Goal: Task Accomplishment & Management: Manage account settings

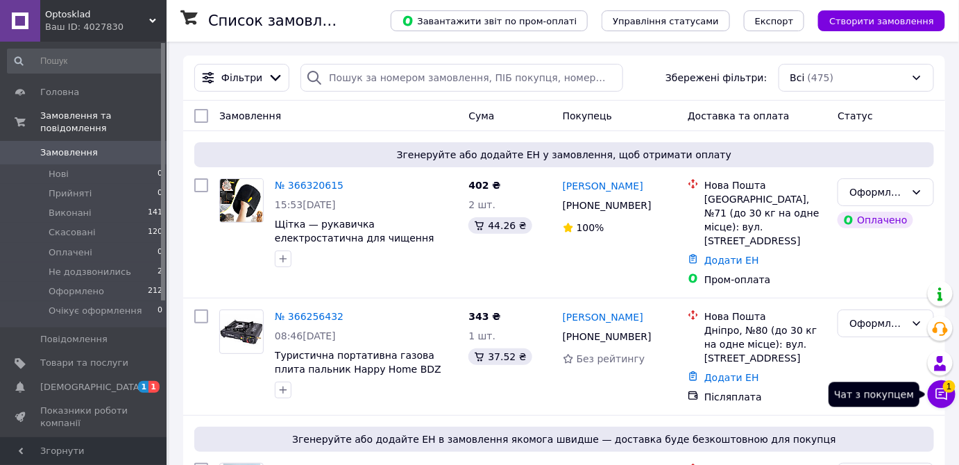
click at [941, 394] on icon at bounding box center [942, 394] width 14 height 14
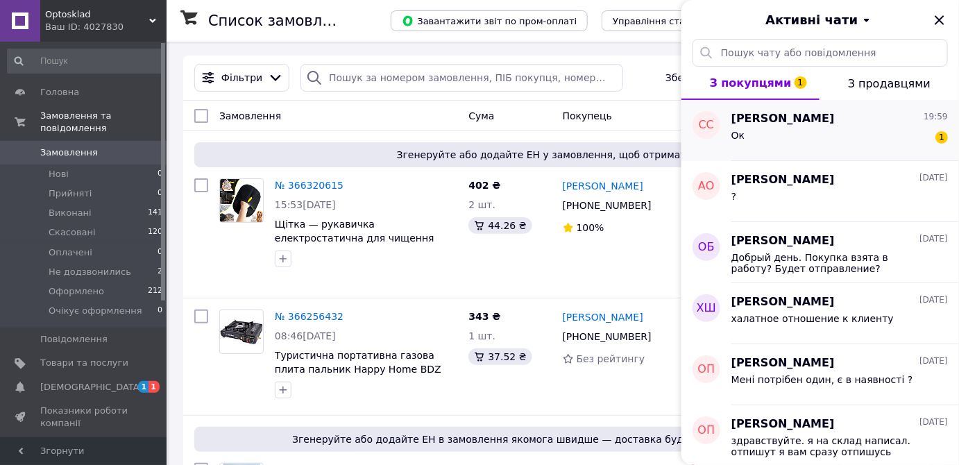
click at [863, 142] on div "Ок 1" at bounding box center [839, 138] width 217 height 22
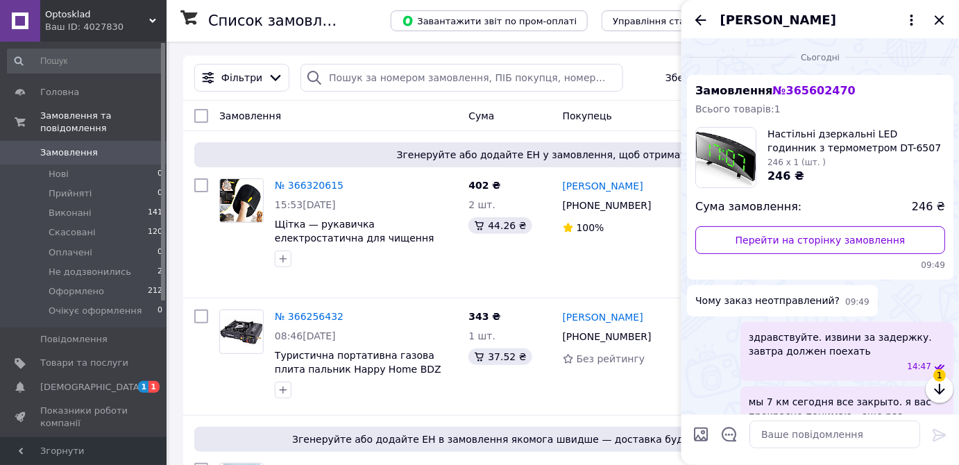
scroll to position [171, 0]
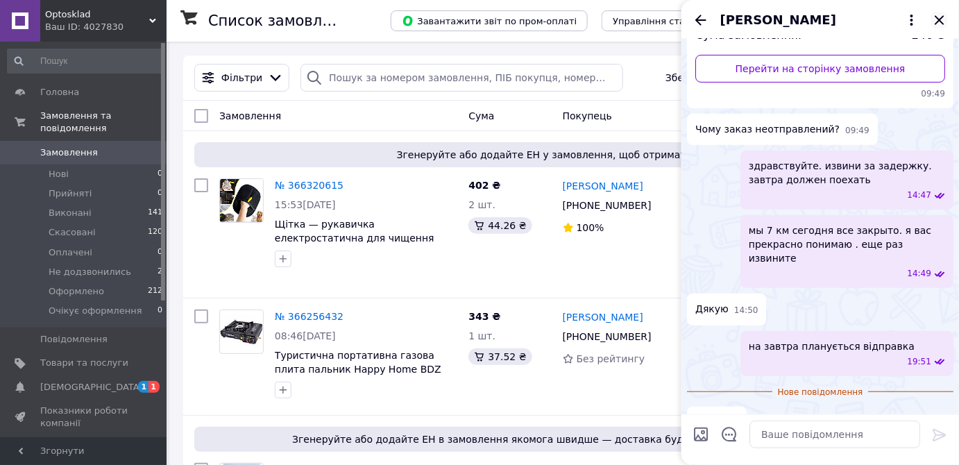
click at [938, 18] on icon "Закрити" at bounding box center [939, 19] width 9 height 9
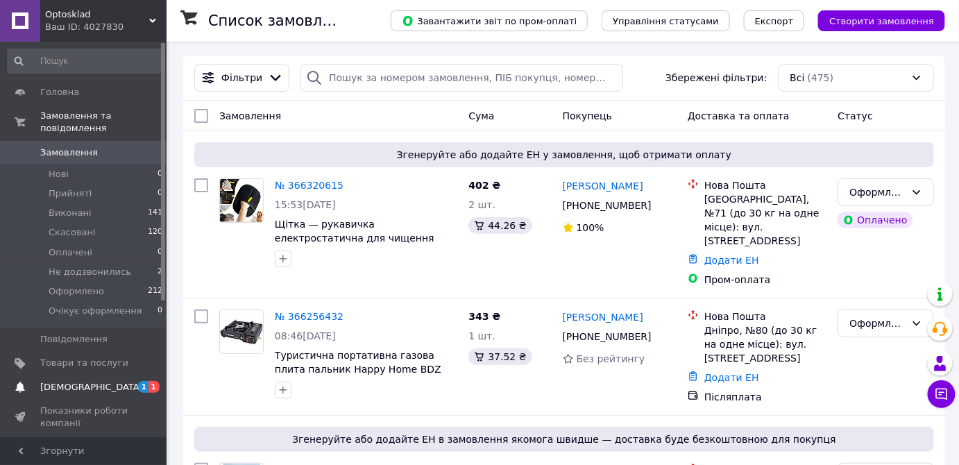
click at [148, 381] on span "1" at bounding box center [143, 387] width 11 height 12
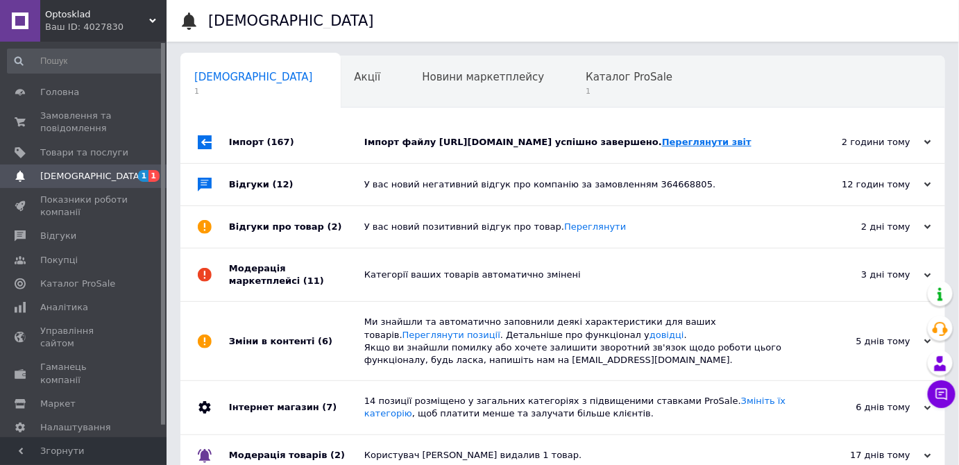
click at [677, 147] on link "Переглянути звіт" at bounding box center [707, 142] width 90 height 10
